Goal: Information Seeking & Learning: Learn about a topic

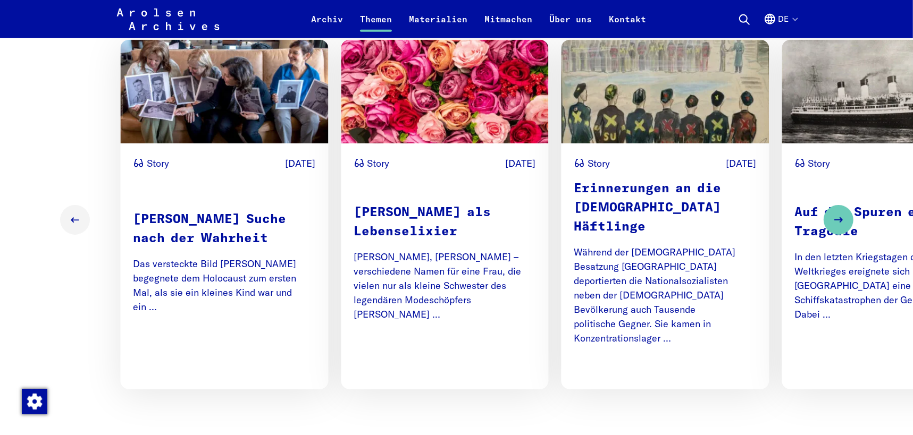
scroll to position [744, 0]
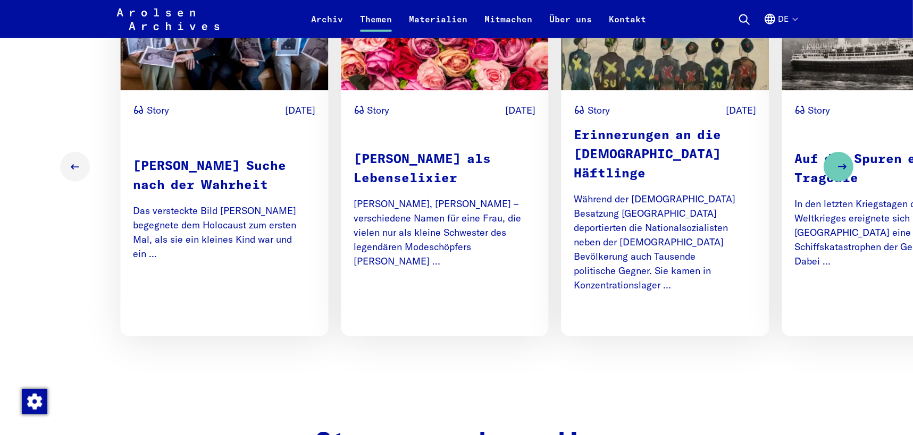
click at [839, 161] on icon "Next slide" at bounding box center [842, 167] width 13 height 13
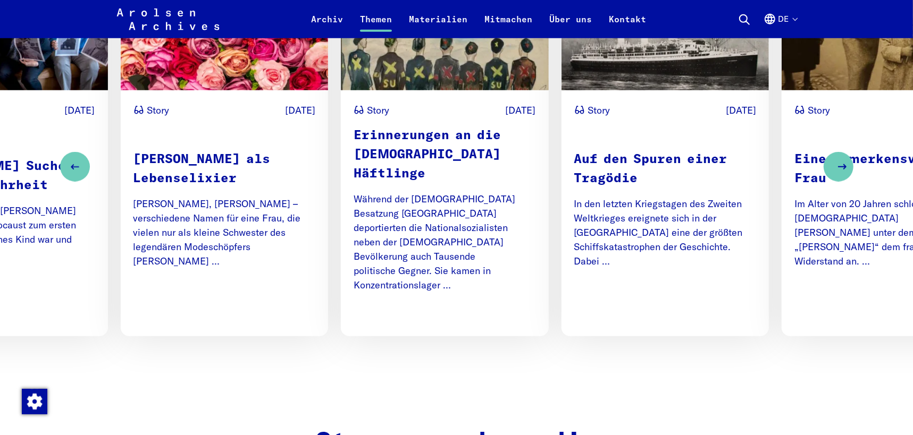
click at [840, 161] on icon "Next slide" at bounding box center [842, 167] width 13 height 13
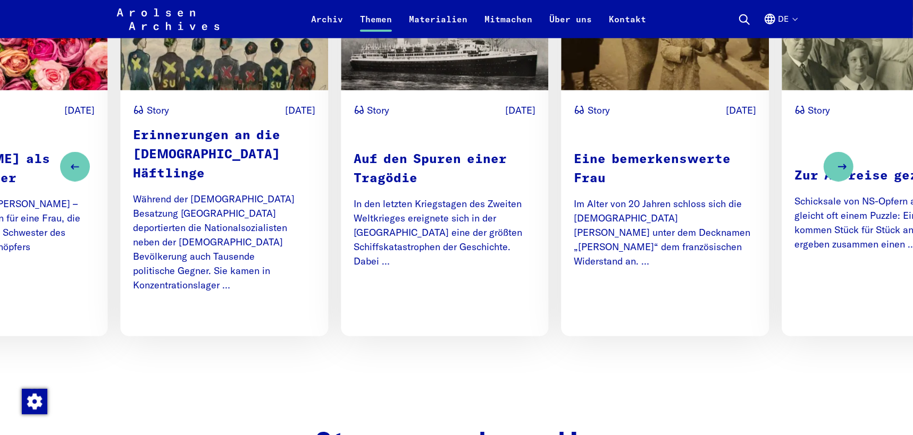
click at [840, 161] on icon "Next slide" at bounding box center [842, 167] width 13 height 13
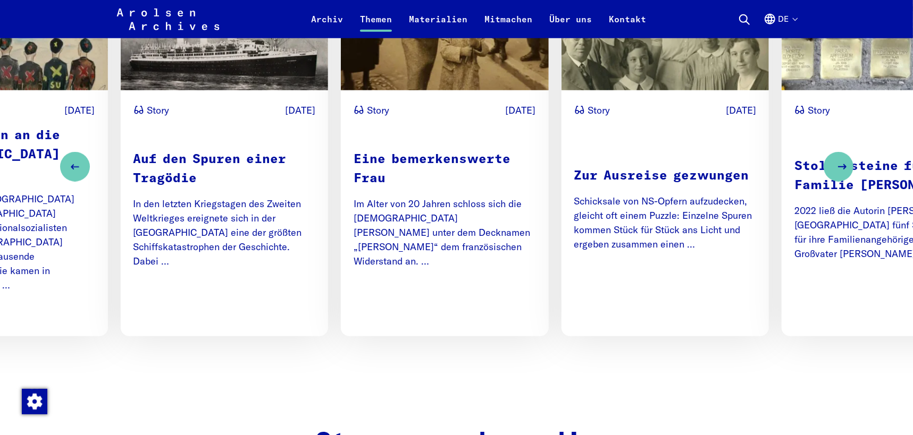
click at [840, 161] on icon "Next slide" at bounding box center [842, 167] width 13 height 13
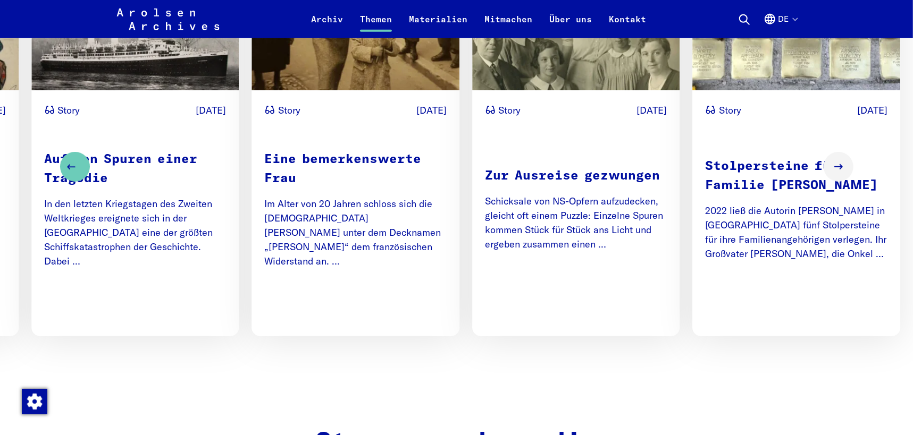
click at [74, 161] on icon "Previous slide" at bounding box center [71, 167] width 13 height 13
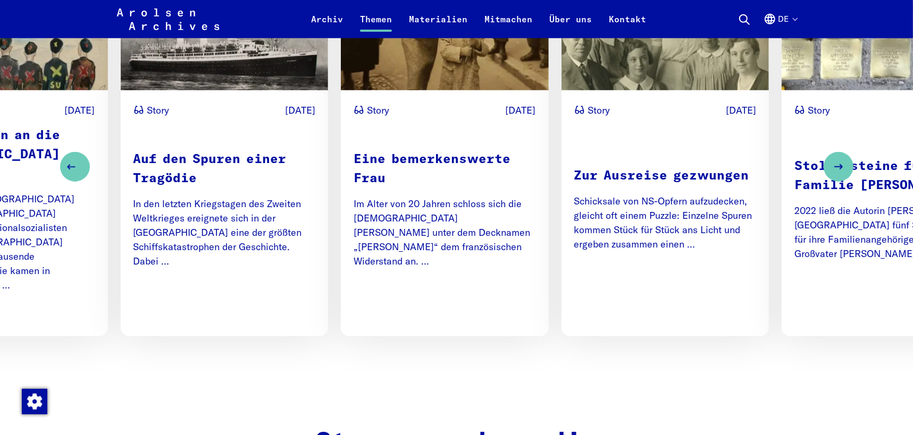
click at [74, 161] on icon "Previous slide" at bounding box center [71, 167] width 13 height 13
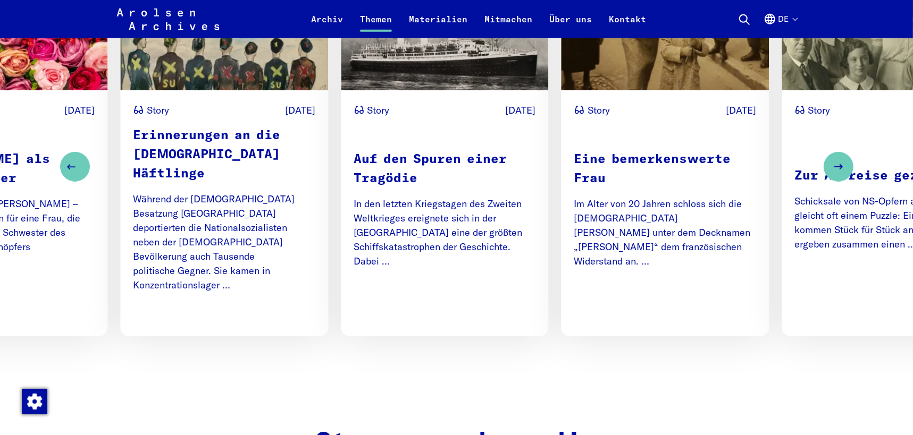
click at [74, 161] on icon "Previous slide" at bounding box center [71, 167] width 13 height 13
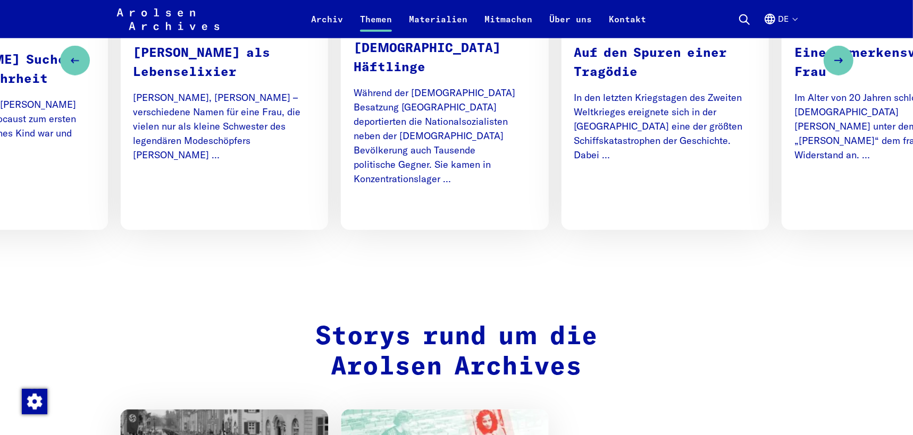
scroll to position [691, 0]
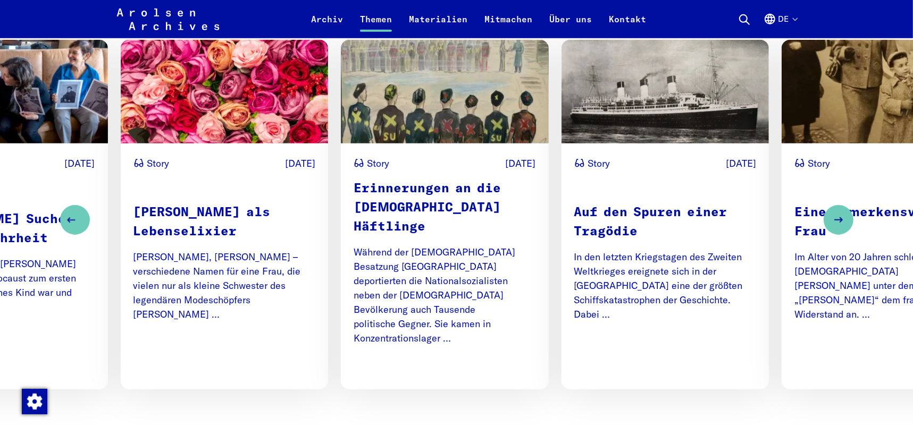
click at [72, 214] on icon "Previous slide" at bounding box center [71, 220] width 13 height 13
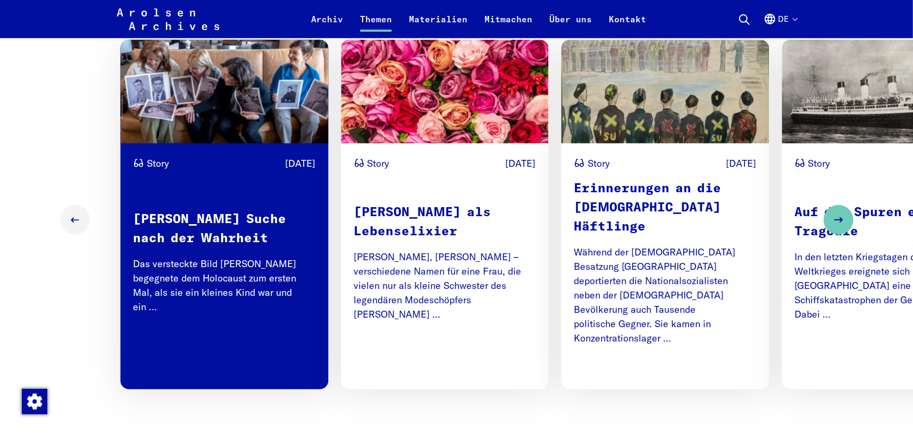
click at [271, 354] on span "Mehr lesen" at bounding box center [284, 361] width 63 height 14
